Goal: Transaction & Acquisition: Obtain resource

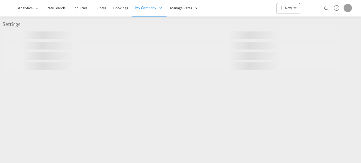
click at [325, 10] on md-icon "icon-magnify" at bounding box center [326, 9] width 6 height 6
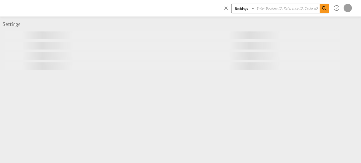
click at [246, 11] on select "Bookings Quotes Enquiries" at bounding box center [243, 8] width 25 height 9
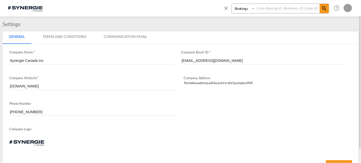
select select "Quotes"
click at [231, 4] on select "Bookings Quotes Enquiries" at bounding box center [243, 8] width 25 height 9
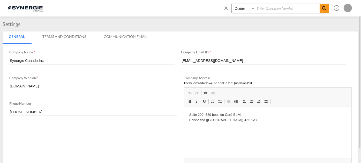
click at [269, 13] on input at bounding box center [287, 8] width 64 height 9
type input "13749"
click at [323, 10] on md-icon "icon-magnify" at bounding box center [324, 8] width 6 height 6
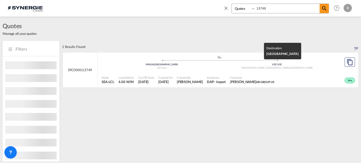
click at [259, 69] on div "Surrey, BC , Canada" at bounding box center [276, 67] width 115 height 3
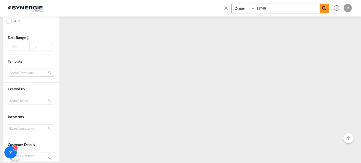
scroll to position [47, 0]
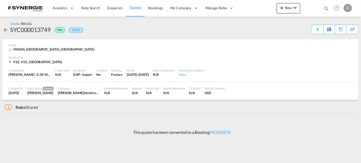
click at [305, 77] on div "Load Details [PERSON_NAME] : 0.58 MT | Volumetric Wt : 4.00 CBM | Chargeable Wt…" at bounding box center [180, 73] width 348 height 18
click at [324, 30] on md-icon at bounding box center [323, 29] width 6 height 4
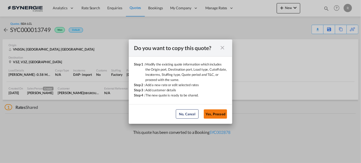
click at [217, 114] on button "Yes, Proceed" at bounding box center [215, 114] width 23 height 9
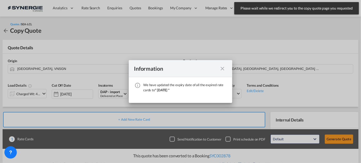
click at [222, 69] on md-icon "icon-close fg-AAA8AD cursor" at bounding box center [222, 69] width 6 height 6
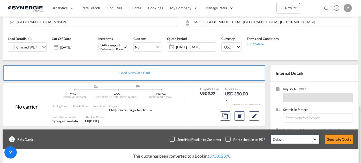
scroll to position [97, 0]
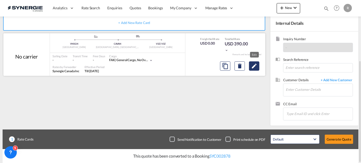
click at [253, 68] on md-icon "Edit" at bounding box center [254, 66] width 6 height 6
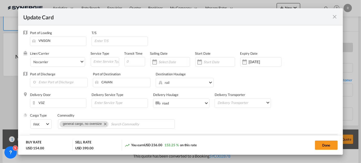
select select "flat"
select select "per_bl"
select select "per_shipment"
select select "per_bl"
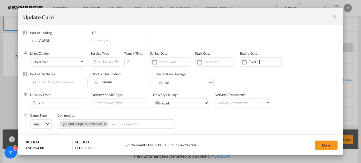
select select "per_bl"
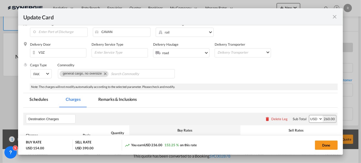
scroll to position [70, 0]
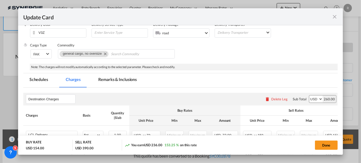
click at [114, 80] on md-tab-item "Remarks & Inclusions" at bounding box center [117, 80] width 51 height 14
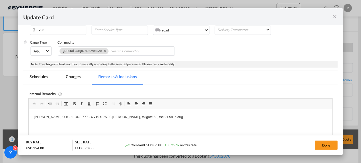
scroll to position [91, 0]
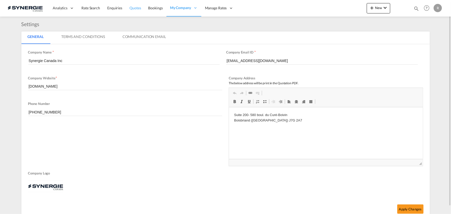
click at [136, 9] on span "Quotes" at bounding box center [134, 8] width 11 height 4
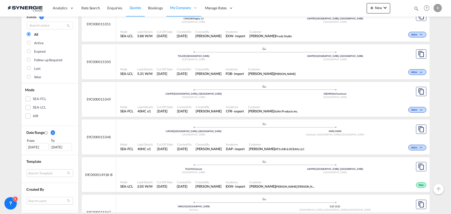
scroll to position [70, 0]
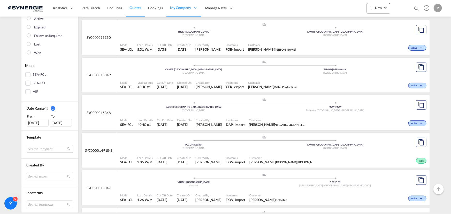
click at [42, 149] on md-select "Search Template *new* ubv italy consol lcl pablo gomez saldarriaga | 23 Sep 202…" at bounding box center [50, 149] width 46 height 8
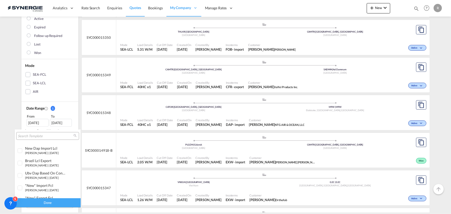
scroll to position [0, 0]
click at [68, 90] on md-backdrop at bounding box center [225, 107] width 451 height 214
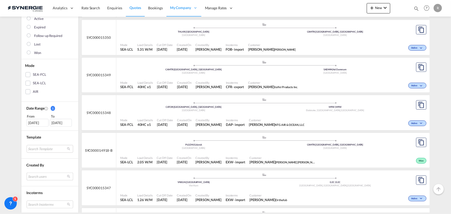
click at [45, 163] on md-select "Search users dinesh Kumar dinesh.kumar@freightify.com sugan T sugantha.rajan@fr…" at bounding box center [50, 177] width 46 height 8
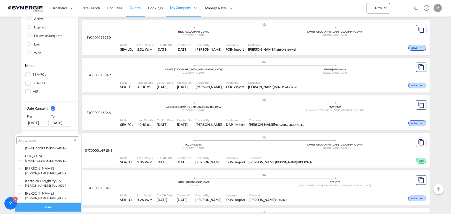
scroll to position [70, 0]
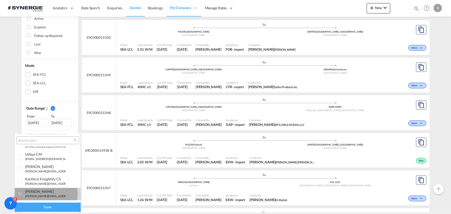
click at [32, 163] on div "rosa Ho r.ho@synergiecanada.com" at bounding box center [45, 193] width 41 height 9
click at [46, 163] on div "Done" at bounding box center [48, 207] width 66 height 9
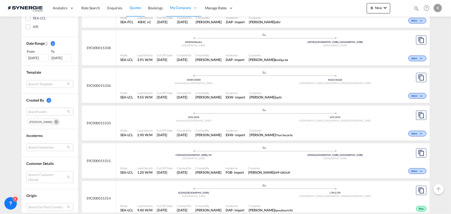
scroll to position [117, 0]
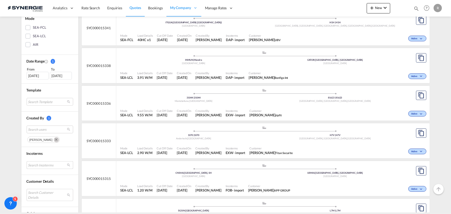
click at [45, 163] on md-select "Search Incoterms EXW-EXPORT ex works CFR-EXPORT cost and freight DAP-EXPORT del…" at bounding box center [50, 165] width 46 height 8
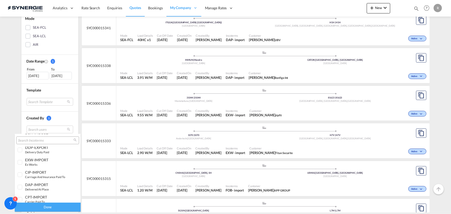
scroll to position [70, 0]
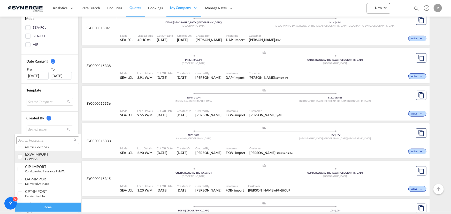
click at [40, 153] on div "EXW-IMPORT" at bounding box center [45, 154] width 41 height 4
click at [40, 163] on div "Done" at bounding box center [48, 207] width 66 height 9
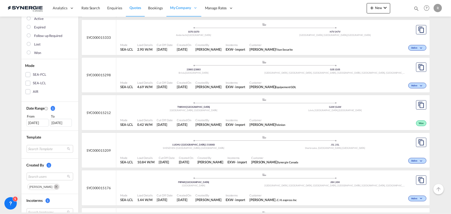
click at [277, 83] on span "Customer" at bounding box center [272, 83] width 47 height 4
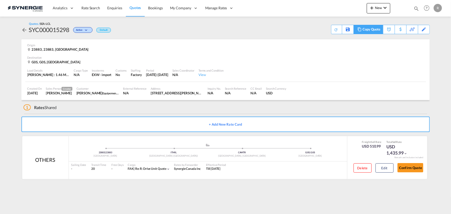
click at [373, 31] on div "Copy Quote" at bounding box center [371, 29] width 18 height 9
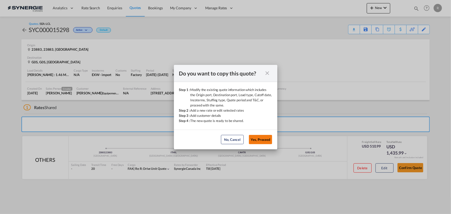
click at [262, 139] on button "Yes, Proceed" at bounding box center [260, 139] width 23 height 9
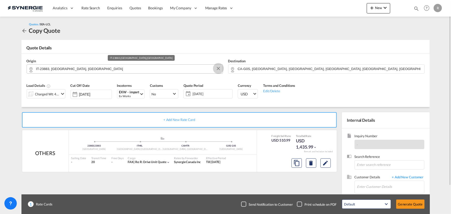
click at [219, 69] on md-icon "Clear Input" at bounding box center [218, 69] width 6 height 6
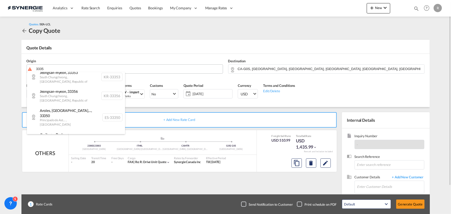
scroll to position [446, 0]
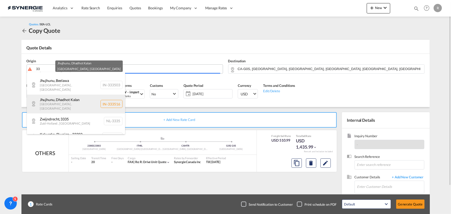
type input "3"
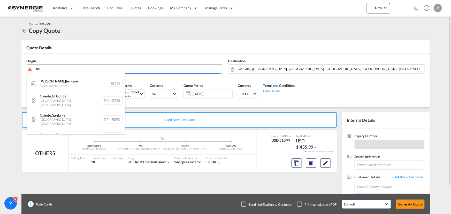
type input "b"
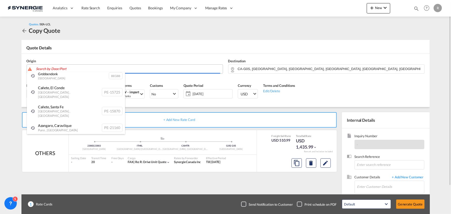
scroll to position [0, 0]
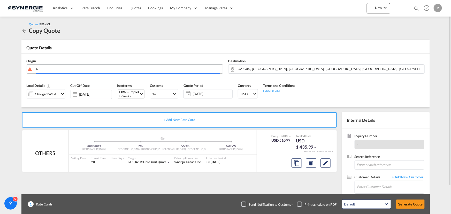
type input "N"
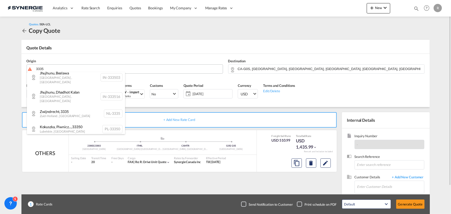
scroll to position [446, 0]
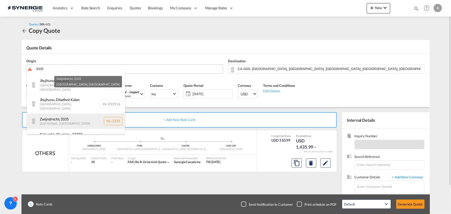
click at [71, 113] on div "[STREET_ADDRESS]" at bounding box center [76, 120] width 98 height 15
type input "NL-3335, Zwijndrecht, [GEOGRAPHIC_DATA]"
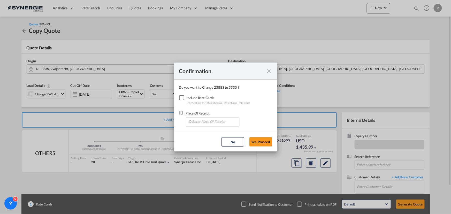
click at [183, 96] on div "Checkbox No Ink" at bounding box center [181, 97] width 5 height 5
click at [209, 123] on input "Enter Place Of Receipt" at bounding box center [213, 122] width 51 height 8
click at [198, 145] on span "NLRTM, [GEOGRAPHIC_DATA], [GEOGRAPHIC_DATA], [GEOGRAPHIC_DATA], [GEOGRAPHIC_DAT…" at bounding box center [274, 145] width 164 height 4
type input "NLRTM, [GEOGRAPHIC_DATA], [GEOGRAPHIC_DATA], [GEOGRAPHIC_DATA], [GEOGRAPHIC_DAT…"
click at [266, 140] on button "Yes,Proceed" at bounding box center [260, 141] width 23 height 9
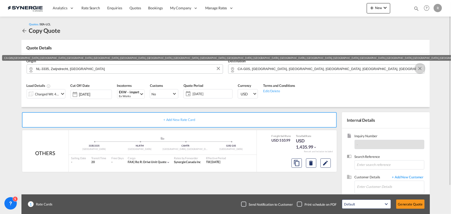
click at [420, 68] on button "Clear Input" at bounding box center [420, 69] width 8 height 8
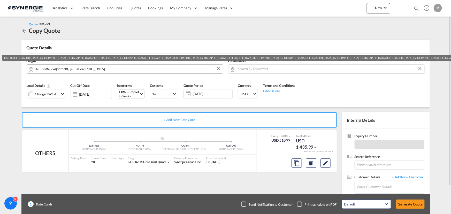
scroll to position [0, 0]
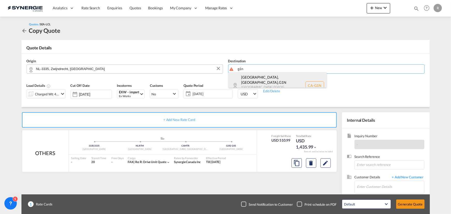
click at [256, 78] on div "[GEOGRAPHIC_DATA], [GEOGRAPHIC_DATA] , G1N [GEOGRAPHIC_DATA] / [GEOGRAPHIC_DATA…" at bounding box center [277, 85] width 98 height 27
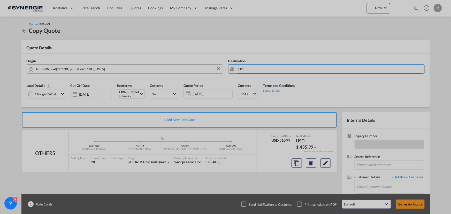
type input "CA-G1N, [GEOGRAPHIC_DATA], [GEOGRAPHIC_DATA], [GEOGRAPHIC_DATA] / [GEOGRAPHIC_D…"
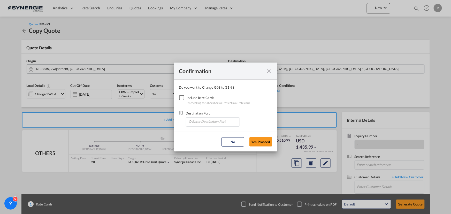
click at [183, 98] on div "Checkbox No Ink" at bounding box center [181, 97] width 5 height 5
click at [218, 122] on input "Enter Destination Port" at bounding box center [213, 122] width 51 height 8
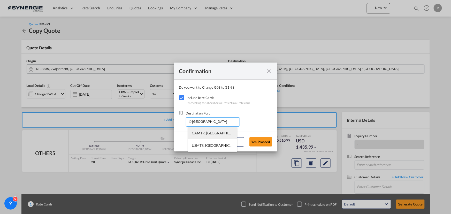
click at [216, 136] on li "CAMTR, [GEOGRAPHIC_DATA], [GEOGRAPHIC_DATA], [GEOGRAPHIC_DATA], [GEOGRAPHIC_DAT…" at bounding box center [212, 133] width 49 height 12
type input "CAMTR, [GEOGRAPHIC_DATA], [GEOGRAPHIC_DATA], [GEOGRAPHIC_DATA], [GEOGRAPHIC_DAT…"
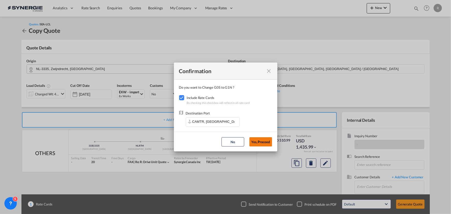
click at [265, 146] on button "Yes,Proceed" at bounding box center [260, 141] width 23 height 9
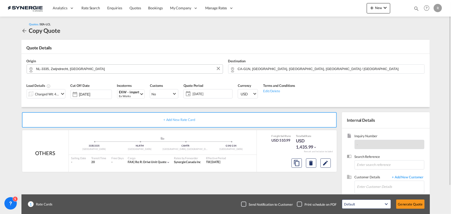
click at [193, 91] on span "[DATE]" at bounding box center [211, 93] width 41 height 7
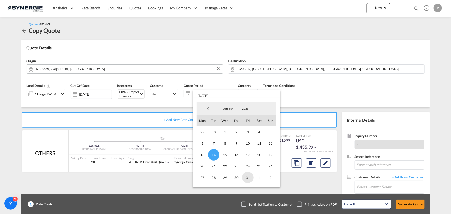
click at [248, 177] on span "31" at bounding box center [247, 177] width 11 height 11
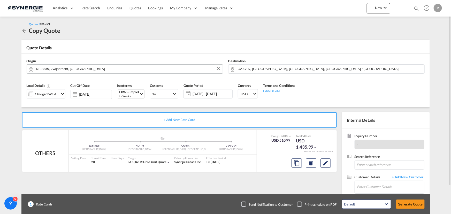
click at [372, 87] on div "Load Details Charged Wt: 4.69 W/M Cut Off Date [DATE] Incoterms EXW - import Ex…" at bounding box center [225, 92] width 403 height 29
click at [42, 94] on div "Charged Wt: 4.69 W/M" at bounding box center [47, 93] width 24 height 7
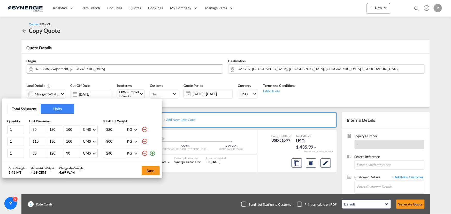
click at [146, 129] on md-icon "icon-minus-circle-outline" at bounding box center [145, 129] width 6 height 6
type input "110"
type input "130"
type input "900"
type input "80"
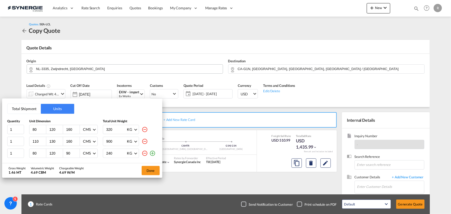
type input "120"
type input "90"
type input "240"
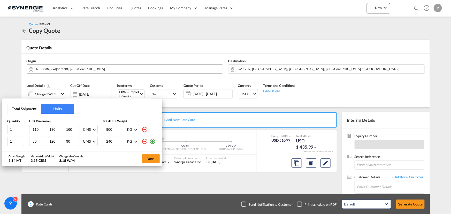
click at [143, 129] on md-icon "icon-minus-circle-outline" at bounding box center [145, 129] width 6 height 6
type input "80"
type input "120"
type input "90"
type input "240"
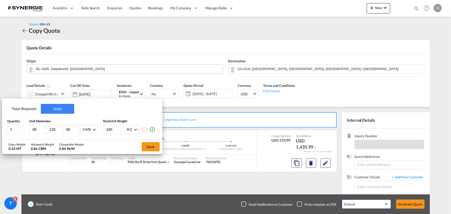
click at [24, 109] on button "Total Shipment" at bounding box center [23, 109] width 33 height 10
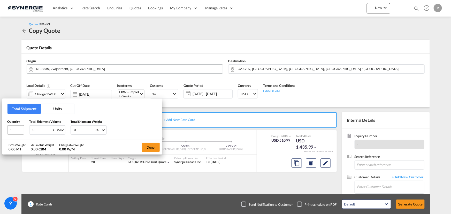
drag, startPoint x: 39, startPoint y: 129, endPoint x: 20, endPoint y: 126, distance: 19.8
click at [20, 126] on div "Quantity 1 Total Shipment Volume 0 CBM CBM CFT Total Shipment Weight 0 KG KG LB" at bounding box center [82, 126] width 150 height 15
type input "0.53"
type input "120"
click at [152, 147] on button "Done" at bounding box center [151, 147] width 18 height 9
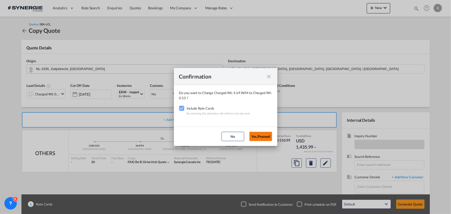
click at [261, 136] on button "Yes,Proceed" at bounding box center [260, 136] width 23 height 9
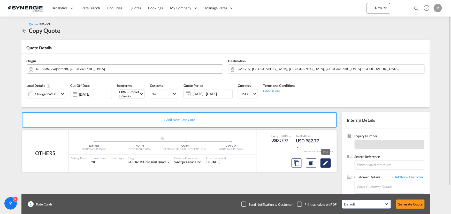
click at [325, 164] on md-icon "Edit" at bounding box center [325, 163] width 6 height 6
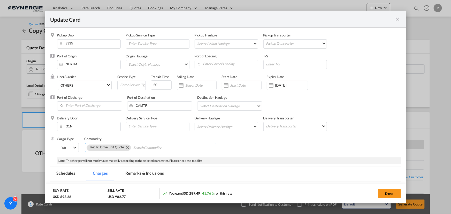
select select "per_w/m"
select select "flat"
select select "per_hbl"
select select "flat"
select select "per_bl"
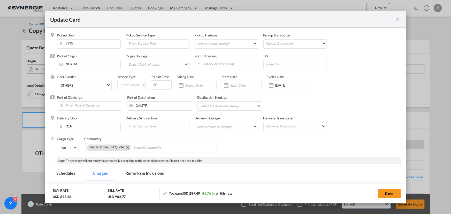
select select "per_bl"
click at [126, 148] on md-icon "Remove Re: R: Drive unit Quote" at bounding box center [127, 147] width 6 height 6
click at [284, 88] on div "[DATE]" at bounding box center [287, 85] width 41 height 9
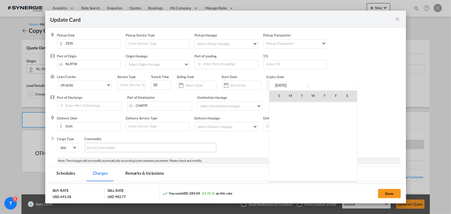
scroll to position [119732, 0]
click at [339, 152] on span "31" at bounding box center [336, 152] width 10 height 10
type input "[DATE]"
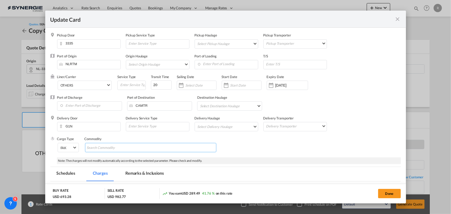
click at [99, 145] on input "Chips input." at bounding box center [110, 148] width 47 height 8
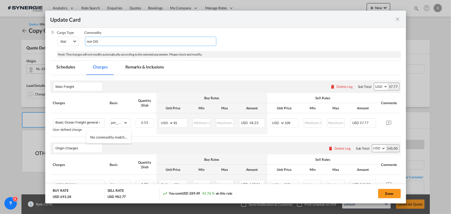
scroll to position [117, 0]
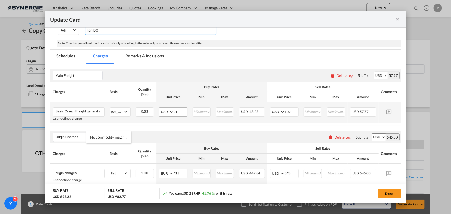
type input "non DG"
drag, startPoint x: 182, startPoint y: 112, endPoint x: 155, endPoint y: 108, distance: 27.9
click at [155, 108] on tr "Basic Ocean Freight general cargo, no imo , stackable User defined charge Pleas…" at bounding box center [233, 112] width 366 height 21
type input "7"
type input "78"
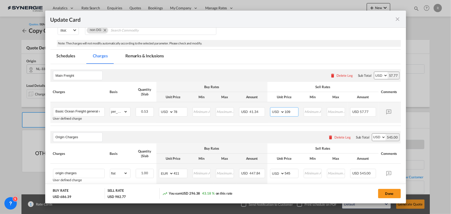
drag, startPoint x: 294, startPoint y: 112, endPoint x: 269, endPoint y: 110, distance: 25.4
click at [269, 110] on td "AED AFN ALL AMD ANG AOA ARS AUD AWG AZN BAM BBD BDT BGN BHD BIF BMD BND [PERSON…" at bounding box center [284, 112] width 34 height 21
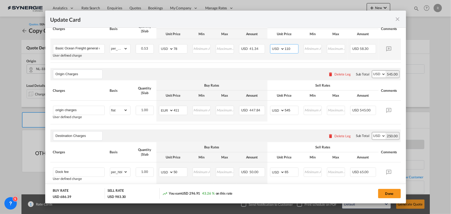
scroll to position [188, 0]
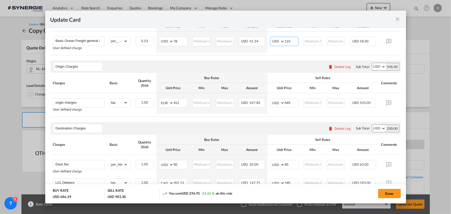
type input "110"
drag, startPoint x: 182, startPoint y: 41, endPoint x: 127, endPoint y: 35, distance: 54.9
click at [131, 36] on tr "Basic Ocean Freight general cargo, no imo , stackable User defined charge Pleas…" at bounding box center [233, 42] width 366 height 21
type input "85"
click at [199, 42] on input "Update Card Pickup ..." at bounding box center [201, 41] width 17 height 8
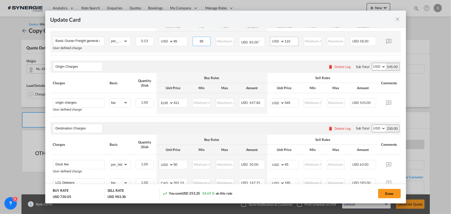
type input "85"
drag, startPoint x: 294, startPoint y: 41, endPoint x: 266, endPoint y: 40, distance: 28.7
click at [266, 40] on tr "Basic Ocean Freight general cargo, no imo , stackable User defined charge Pleas…" at bounding box center [233, 42] width 366 height 21
type input "120"
type input "135"
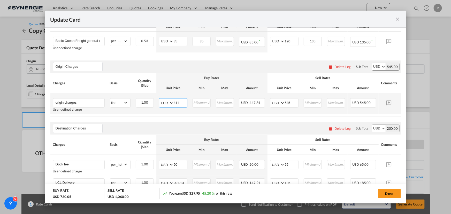
click at [164, 106] on select "AED AFN ALL AMD ANG AOA ARS AUD AWG AZN BAM BBD BDT BGN BHD BIF BMD BND [PERSON…" at bounding box center [166, 102] width 13 height 7
select select "string:USD"
click at [160, 100] on select "AED AFN ALL AMD ANG AOA ARS AUD AWG AZN BAM BBD BDT BGN BHD BIF BMD BND [PERSON…" at bounding box center [166, 102] width 13 height 7
drag, startPoint x: 182, startPoint y: 103, endPoint x: 163, endPoint y: 102, distance: 19.5
click at [163, 102] on md-input-container "AED AFN ALL AMD ANG AOA ARS AUD AWG AZN BAM BBD BDT BGN BHD BIF BMD BND [PERSON…" at bounding box center [173, 102] width 28 height 9
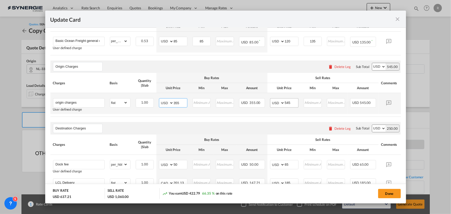
type input "355"
drag, startPoint x: 293, startPoint y: 104, endPoint x: 243, endPoint y: 97, distance: 50.3
click at [243, 97] on tr "origin charges User defined charge Please Enter Already Exists gross_weight vol…" at bounding box center [233, 103] width 366 height 21
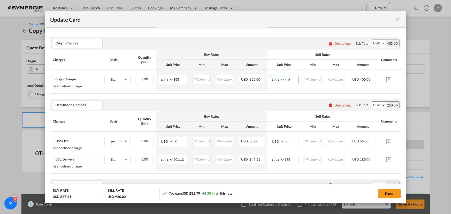
scroll to position [211, 0]
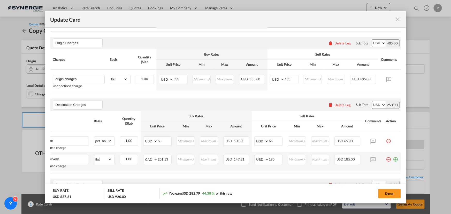
click at [393, 160] on md-icon "icon-plus-circle-outline green-400-fg" at bounding box center [395, 157] width 5 height 5
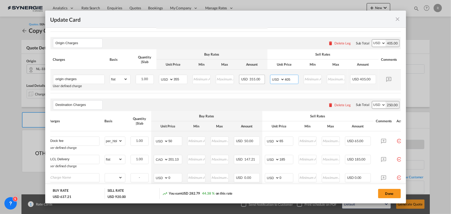
drag, startPoint x: 292, startPoint y: 80, endPoint x: 261, endPoint y: 77, distance: 31.4
click at [261, 77] on tr "origin charges User defined charge Please Enter Already Exists gross_weight vol…" at bounding box center [233, 79] width 366 height 21
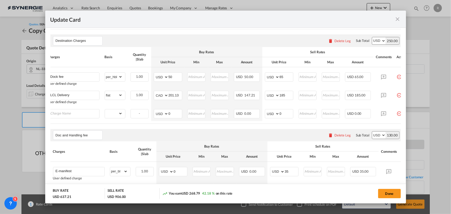
scroll to position [282, 0]
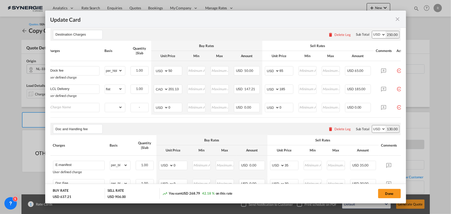
type input "391"
click at [82, 109] on input "Charge Name" at bounding box center [74, 107] width 49 height 8
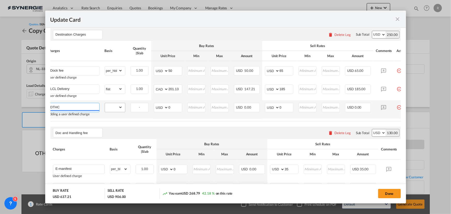
type input "DTHC"
click at [111, 109] on select "gross_weight volumetric_weight per_shipment per_bl per_km per_hawb per_kg flat …" at bounding box center [114, 107] width 18 height 8
select select "per_shipment"
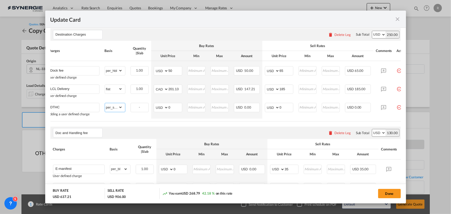
click at [105, 105] on select "gross_weight volumetric_weight per_shipment per_bl per_km per_hawb per_kg flat …" at bounding box center [114, 107] width 18 height 8
drag, startPoint x: 179, startPoint y: 108, endPoint x: 144, endPoint y: 107, distance: 34.9
click at [144, 107] on tr "DTHC Adding a user defined charge Please Enter Already Exists gross_weight volu…" at bounding box center [228, 109] width 366 height 18
type input "34"
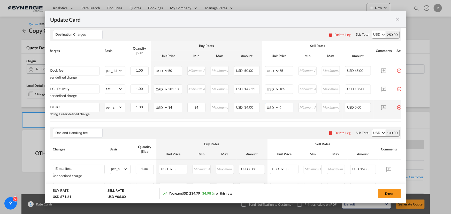
drag, startPoint x: 289, startPoint y: 111, endPoint x: 263, endPoint y: 111, distance: 26.1
click at [263, 111] on td "AED AFN ALL AMD ANG AOA ARS AUD AWG AZN BAM BBD BDT BGN BHD BIF BMD BND [PERSON…" at bounding box center [279, 109] width 34 height 18
click at [310, 109] on input "Update Card Pickup ..." at bounding box center [307, 107] width 17 height 8
type input "52.5"
drag, startPoint x: 282, startPoint y: 110, endPoint x: 254, endPoint y: 108, distance: 27.2
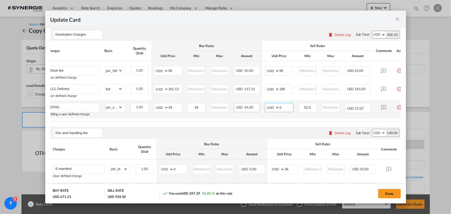
click at [254, 108] on tr "DTHC Adding a user defined charge Please Enter Already Exists gross_weight volu…" at bounding box center [228, 109] width 366 height 18
type input "35"
drag, startPoint x: 357, startPoint y: 123, endPoint x: 391, endPoint y: 123, distance: 33.6
click at [391, 121] on table "Charges Basis Quantity | Slab Buy Rates Sell Rates Comments Action Unit Price M…" at bounding box center [228, 81] width 366 height 81
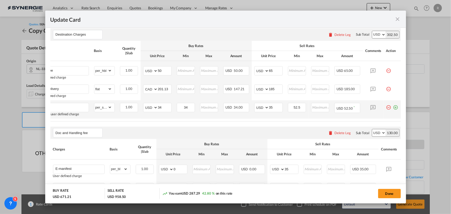
click at [394, 108] on md-icon "icon-plus-circle-outline green-400-fg" at bounding box center [395, 105] width 5 height 5
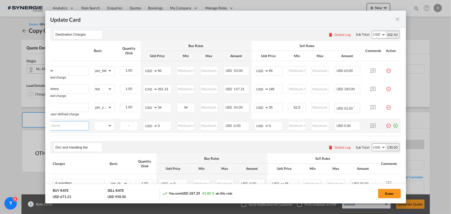
scroll to position [0, 5]
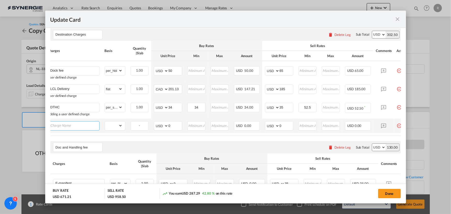
click at [69, 128] on input "Charge Name" at bounding box center [74, 125] width 49 height 8
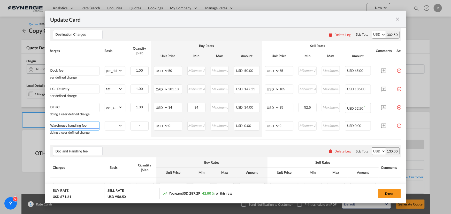
type input "Warehouse handling fee"
drag, startPoint x: 118, startPoint y: 130, endPoint x: 115, endPoint y: 126, distance: 4.7
click at [118, 130] on select "gross_weight volumetric_weight per_shipment per_bl per_km per_hawb per_kg flat …" at bounding box center [114, 125] width 18 height 8
select select "per_bl"
click at [105, 124] on select "gross_weight volumetric_weight per_shipment per_bl per_km per_hawb per_kg flat …" at bounding box center [114, 125] width 18 height 8
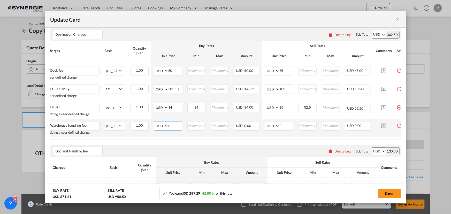
drag, startPoint x: 178, startPoint y: 129, endPoint x: 159, endPoint y: 127, distance: 18.9
click at [159, 127] on md-input-container "AED AFN ALL AMD ANG AOA ARS AUD AWG AZN BAM BBD BDT BGN BHD BIF BMD BND BOB BRL…" at bounding box center [168, 125] width 28 height 9
type input "60"
type input "66"
click at [172, 144] on air-lcl-rate-modification "Main Freight Please enter leg name Leg Name Already Exists Delete Leg Sub Total…" at bounding box center [225, 76] width 350 height 353
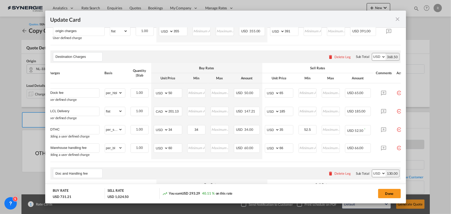
scroll to position [258, 0]
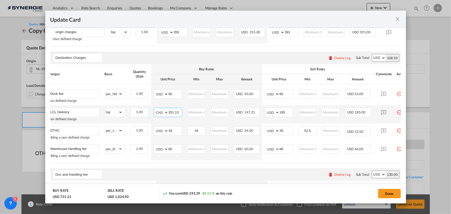
click at [156, 115] on select "AED AFN ALL AMD ANG AOA ARS AUD AWG AZN BAM BBD BDT BGN BHD BIF BMD BND [PERSON…" at bounding box center [161, 112] width 13 height 7
select select "string:USD"
click at [155, 111] on select "AED AFN ALL AMD ANG AOA ARS AUD AWG AZN BAM BBD BDT BGN BHD BIF BMD BND [PERSON…" at bounding box center [161, 112] width 13 height 7
drag, startPoint x: 181, startPoint y: 114, endPoint x: 137, endPoint y: 111, distance: 43.7
click at [137, 111] on tr "LCL Delivery User defined charge Please Enter Already Exists gross_weight volum…" at bounding box center [228, 114] width 366 height 18
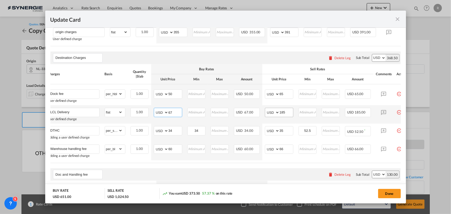
type input "67"
drag, startPoint x: 288, startPoint y: 115, endPoint x: 263, endPoint y: 115, distance: 25.1
click at [263, 115] on td "AED AFN ALL AMD ANG AOA ARS AUD AWG AZN BAM BBD BDT BGN BHD BIF BMD BND [PERSON…" at bounding box center [279, 114] width 34 height 18
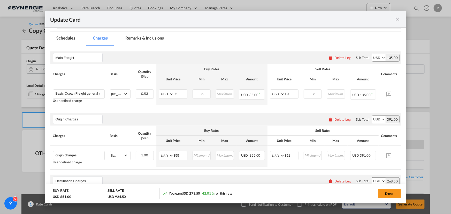
scroll to position [94, 0]
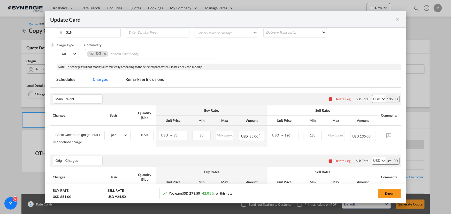
type input "85"
click at [143, 79] on md-tab-item "Remarks & Inclusions" at bounding box center [144, 80] width 51 height 14
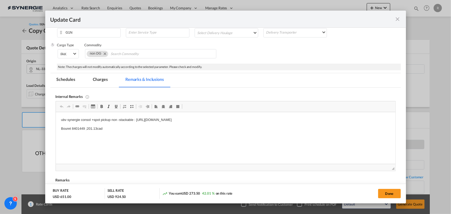
scroll to position [0, 0]
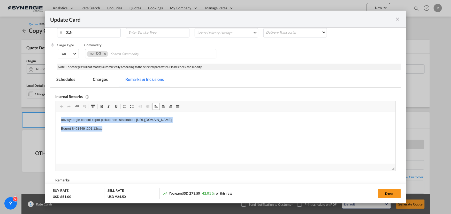
drag, startPoint x: 59, startPoint y: 119, endPoint x: 121, endPoint y: 131, distance: 62.9
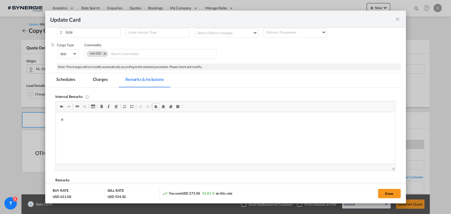
click at [77, 121] on p "R" at bounding box center [225, 119] width 329 height 5
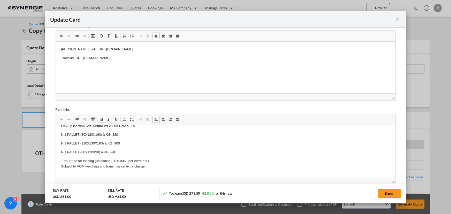
scroll to position [5, 0]
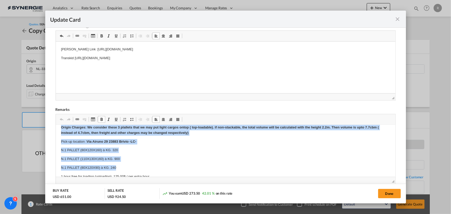
drag, startPoint x: 57, startPoint y: 130, endPoint x: 154, endPoint y: 166, distance: 103.6
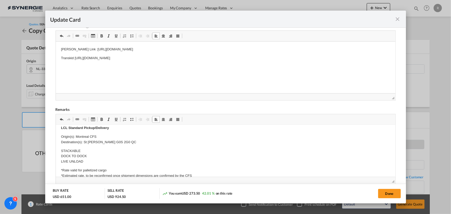
scroll to position [188, 0]
click at [85, 140] on body "Pick up Zwijndrecht 3335 LR [GEOGRAPHIC_DATA] 1crate/120kgs/120x80x55cm 1 hour …" at bounding box center [225, 139] width 329 height 394
drag, startPoint x: 82, startPoint y: 141, endPoint x: 137, endPoint y: 142, distance: 54.3
click at [137, 142] on p "Origin(s): Montreal CFS Destination(s): [GEOGRAPHIC_DATA][PERSON_NAME] G0S 2G0 …" at bounding box center [225, 139] width 329 height 11
click at [94, 141] on p "Origin(s): Montreal CFS Destination(s):" at bounding box center [225, 139] width 329 height 11
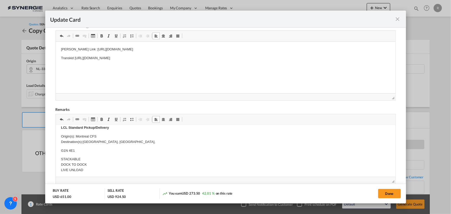
click at [106, 142] on p "Origin(s): Montreal CFS Destination(s): [GEOGRAPHIC_DATA], [GEOGRAPHIC_DATA]," at bounding box center [225, 139] width 329 height 11
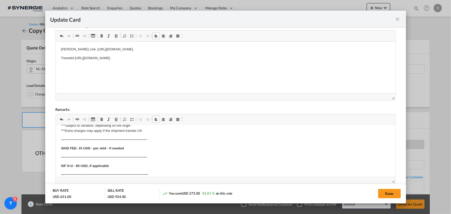
scroll to position [305, 0]
drag, startPoint x: 386, startPoint y: 193, endPoint x: 228, endPoint y: 172, distance: 159.6
click at [386, 193] on button "Done" at bounding box center [389, 193] width 23 height 9
type input "[DATE]"
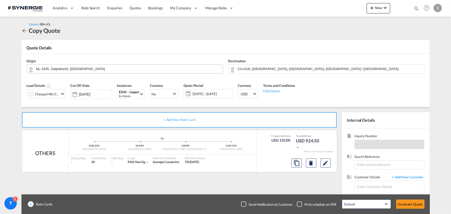
scroll to position [98, 0]
click at [364, 186] on input "Enter Customer Details" at bounding box center [390, 187] width 67 height 12
paste input "[PERSON_NAME][EMAIL_ADDRESS][PERSON_NAME][DOMAIN_NAME]"
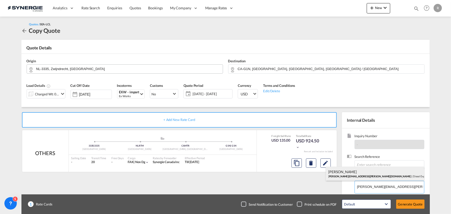
click at [347, 173] on div "[PERSON_NAME] [PERSON_NAME][EMAIL_ADDRESS][PERSON_NAME][DOMAIN_NAME] | Diesel E…" at bounding box center [375, 174] width 98 height 14
type input "Diesel Expert, [PERSON_NAME], [PERSON_NAME][EMAIL_ADDRESS][PERSON_NAME][DOMAIN_…"
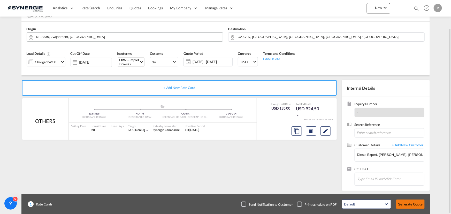
click at [405, 205] on button "Generate Quote" at bounding box center [410, 203] width 28 height 9
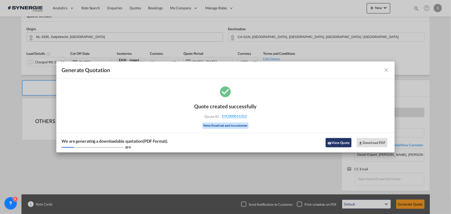
click at [340, 145] on button "View Quote" at bounding box center [338, 142] width 26 height 9
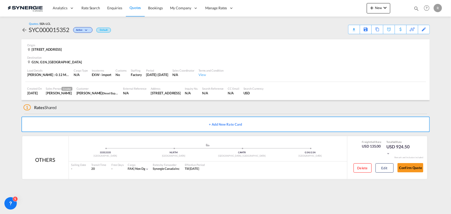
click at [0, 0] on div "Download Quote" at bounding box center [0, 0] width 0 height 0
